Goal: Find specific page/section: Find specific page/section

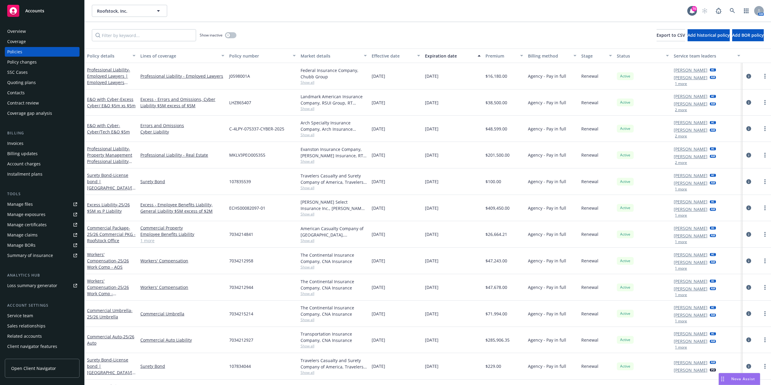
click at [218, 11] on div "Roofstock, Inc. Roofstock, Inc." at bounding box center [390, 11] width 596 height 12
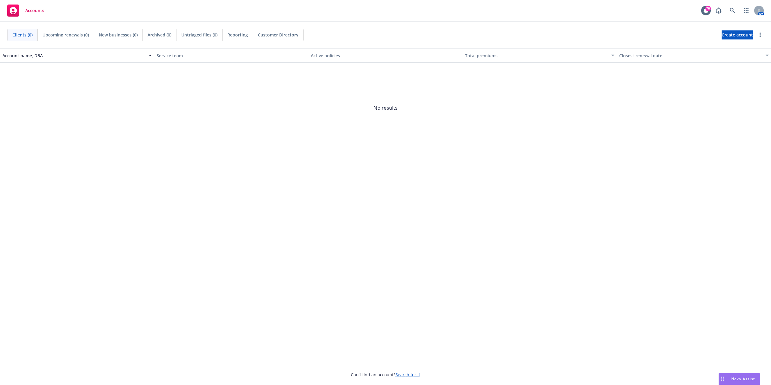
click at [272, 193] on div "Account name, DBA Service team Active policies Total premiums Closest renewal d…" at bounding box center [385, 206] width 771 height 316
click at [273, 167] on div "Account name, DBA Service team Active policies Total premiums Closest renewal d…" at bounding box center [385, 206] width 771 height 316
click at [280, 133] on span "No results" at bounding box center [385, 108] width 771 height 90
click at [370, 140] on span "No results" at bounding box center [385, 108] width 771 height 90
click at [231, 94] on span "No results" at bounding box center [385, 108] width 771 height 90
